Goal: Information Seeking & Learning: Learn about a topic

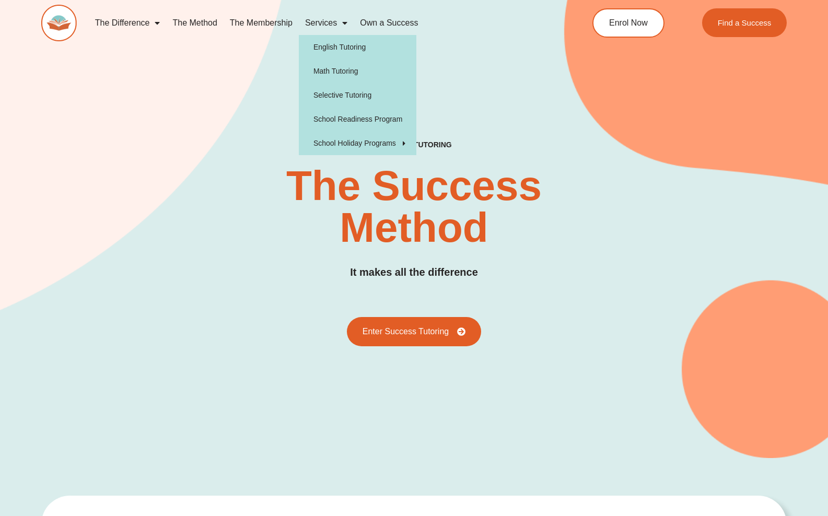
click at [338, 20] on span "Menu" at bounding box center [342, 23] width 10 height 19
click at [344, 23] on span "Menu" at bounding box center [342, 23] width 10 height 19
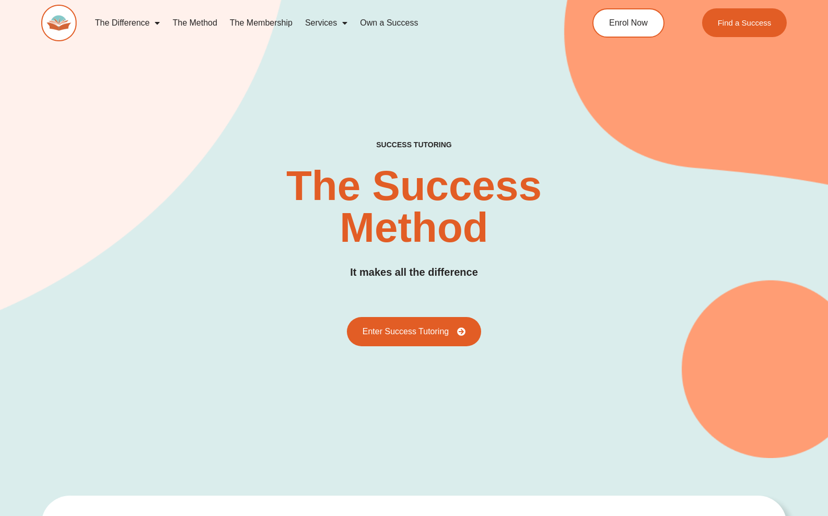
click at [344, 21] on span "Menu" at bounding box center [342, 23] width 10 height 19
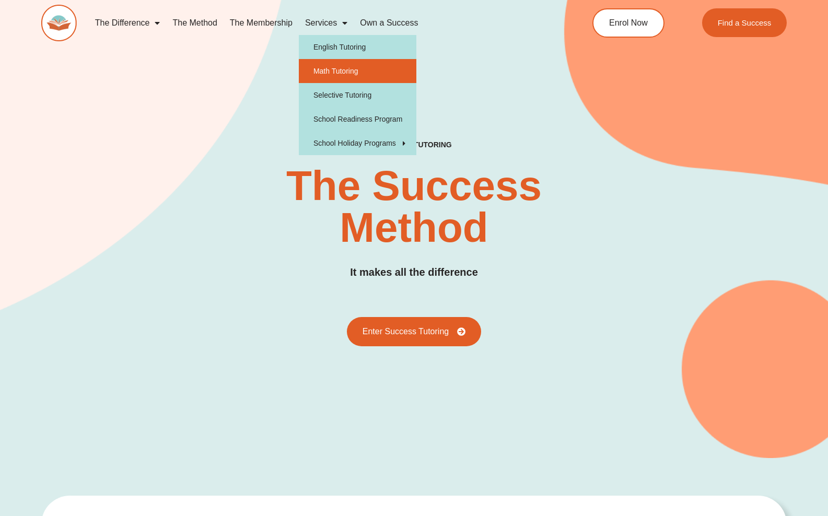
click at [338, 74] on link "Math Tutoring" at bounding box center [358, 71] width 118 height 24
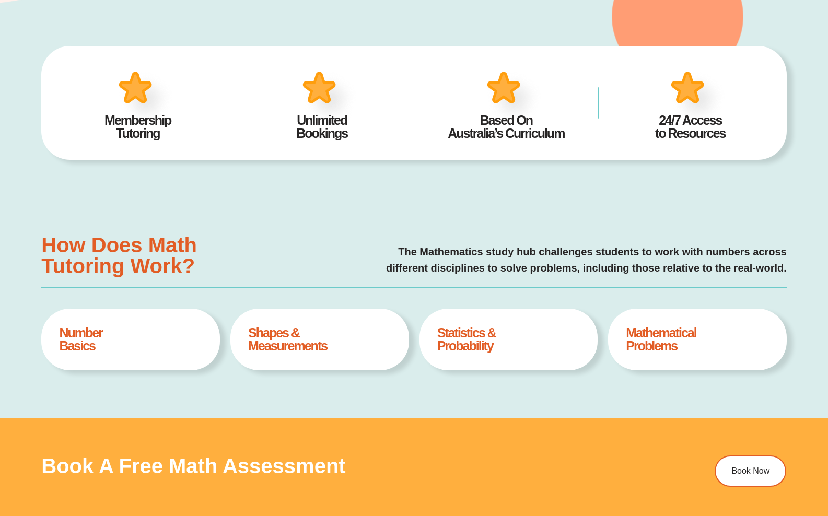
scroll to position [248, 0]
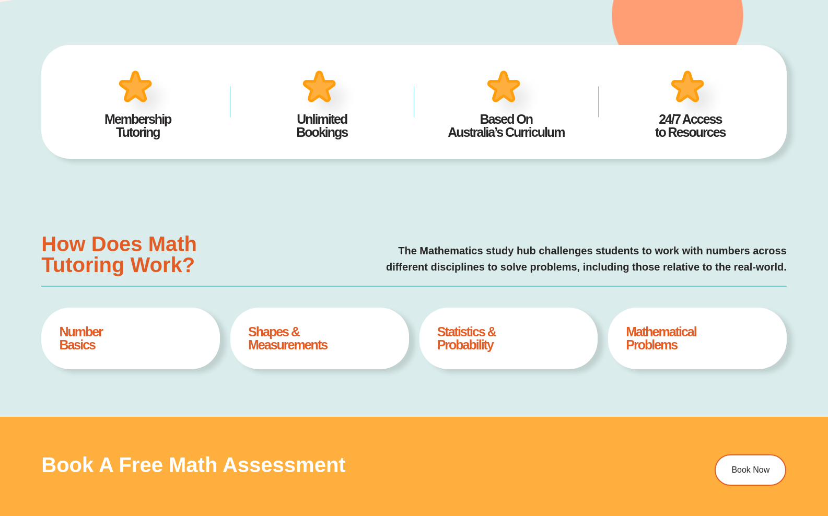
click at [472, 328] on h4 "Statistics & Probability" at bounding box center [508, 338] width 143 height 26
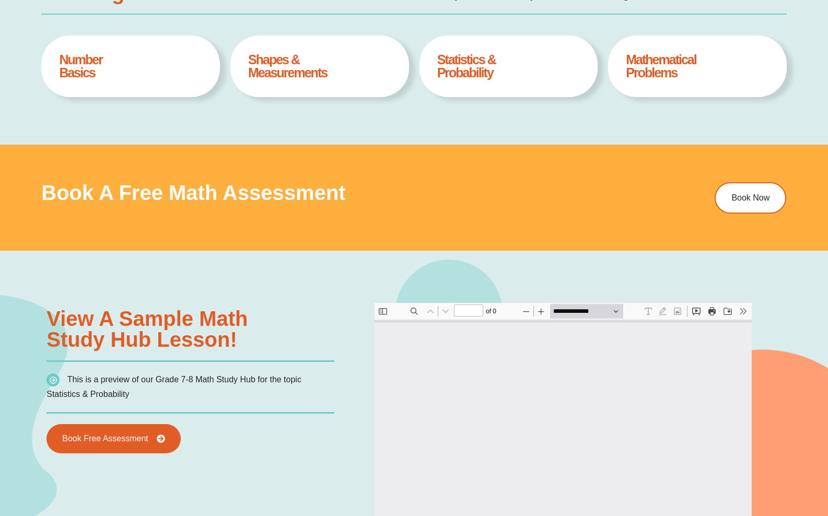
scroll to position [0, 0]
type input "*"
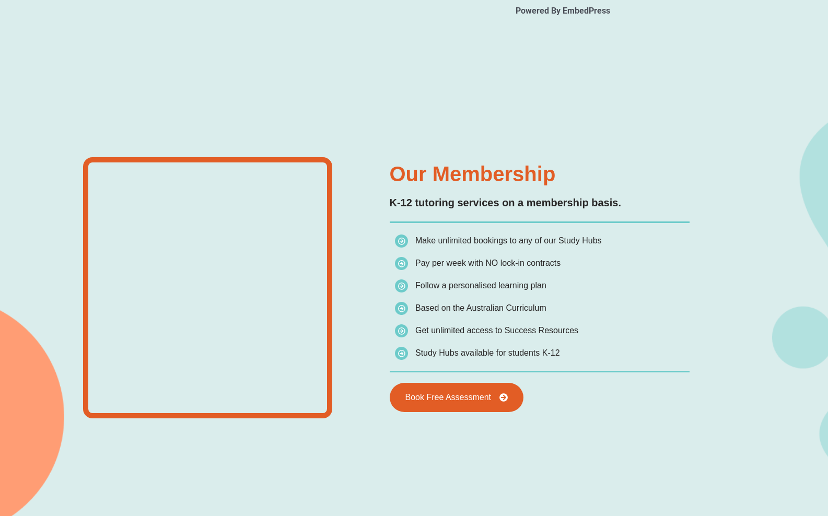
scroll to position [1353, 0]
